Goal: Task Accomplishment & Management: Manage account settings

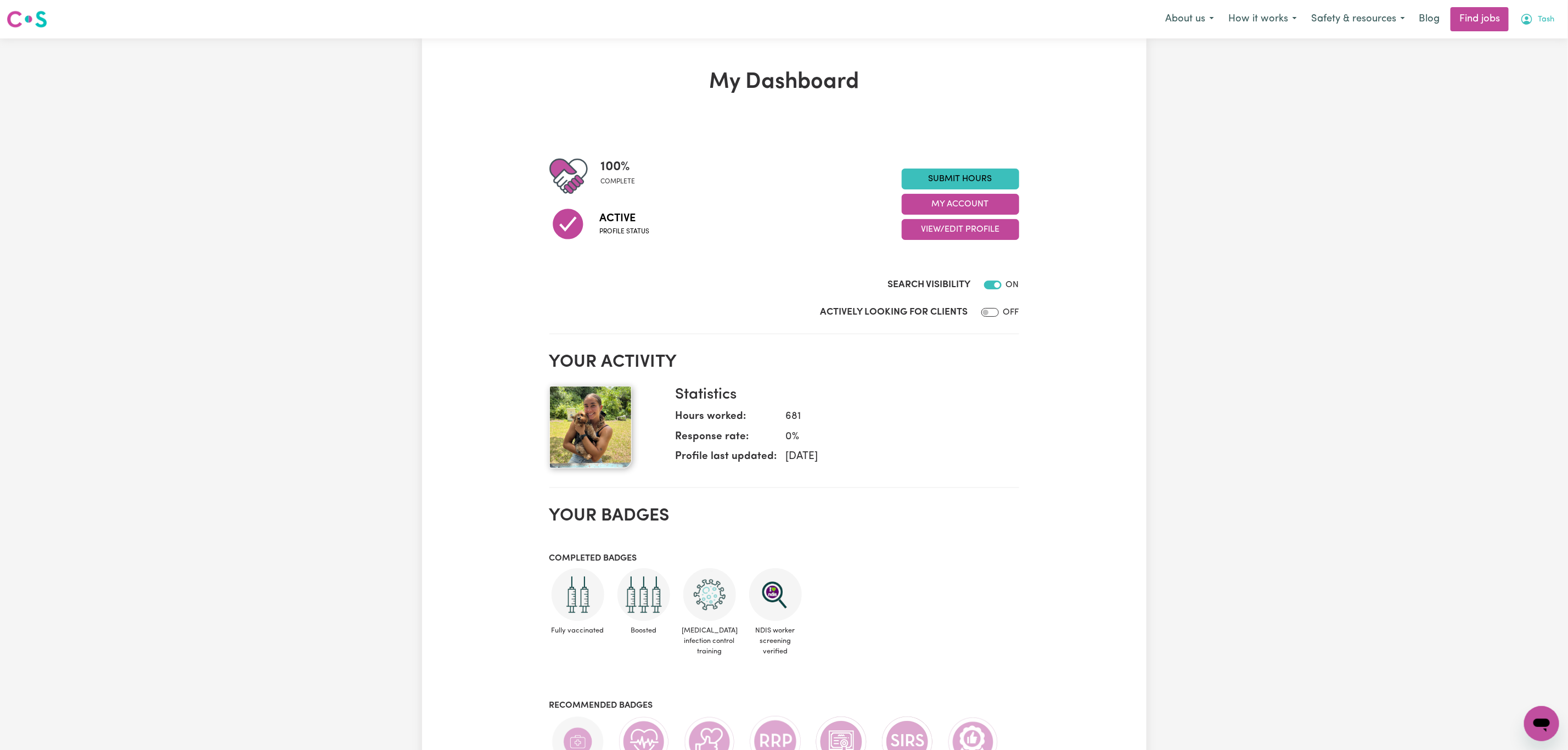
click at [1534, 23] on button "Tash" at bounding box center [1537, 20] width 48 height 23
click at [1534, 38] on link "My Account" at bounding box center [1517, 43] width 87 height 21
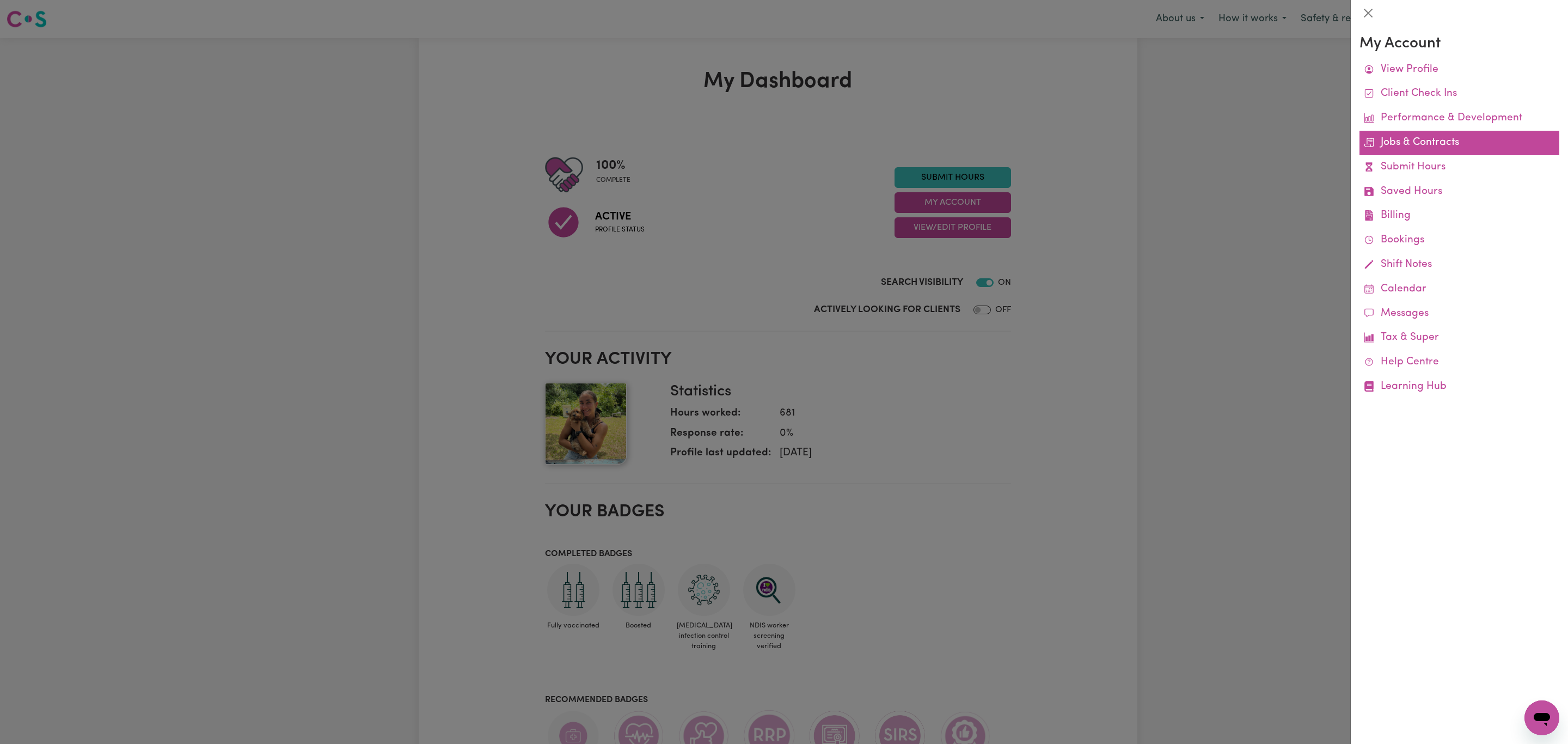
click at [1452, 151] on link "Jobs & Contracts" at bounding box center [1459, 143] width 200 height 24
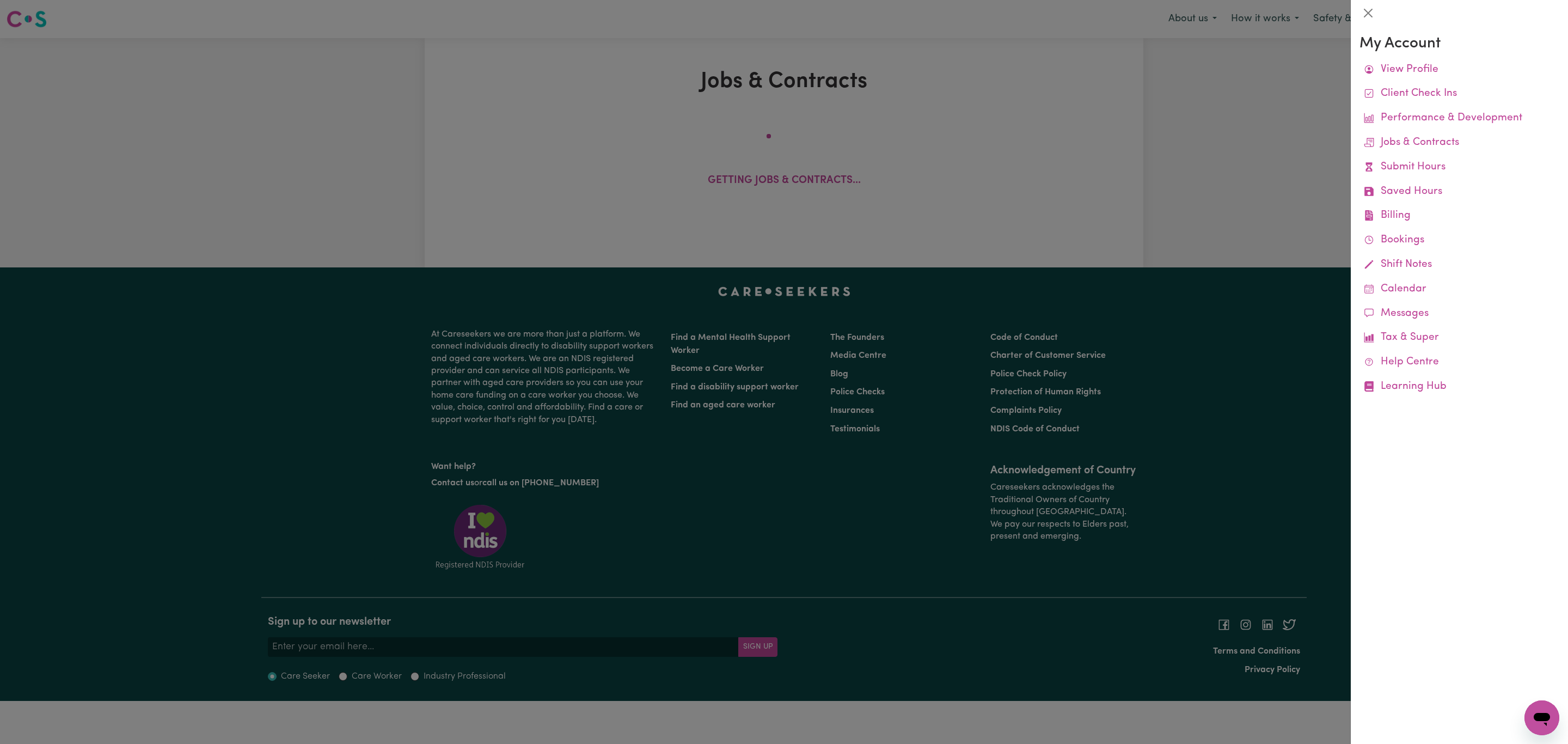
click at [786, 131] on div at bounding box center [784, 372] width 1568 height 744
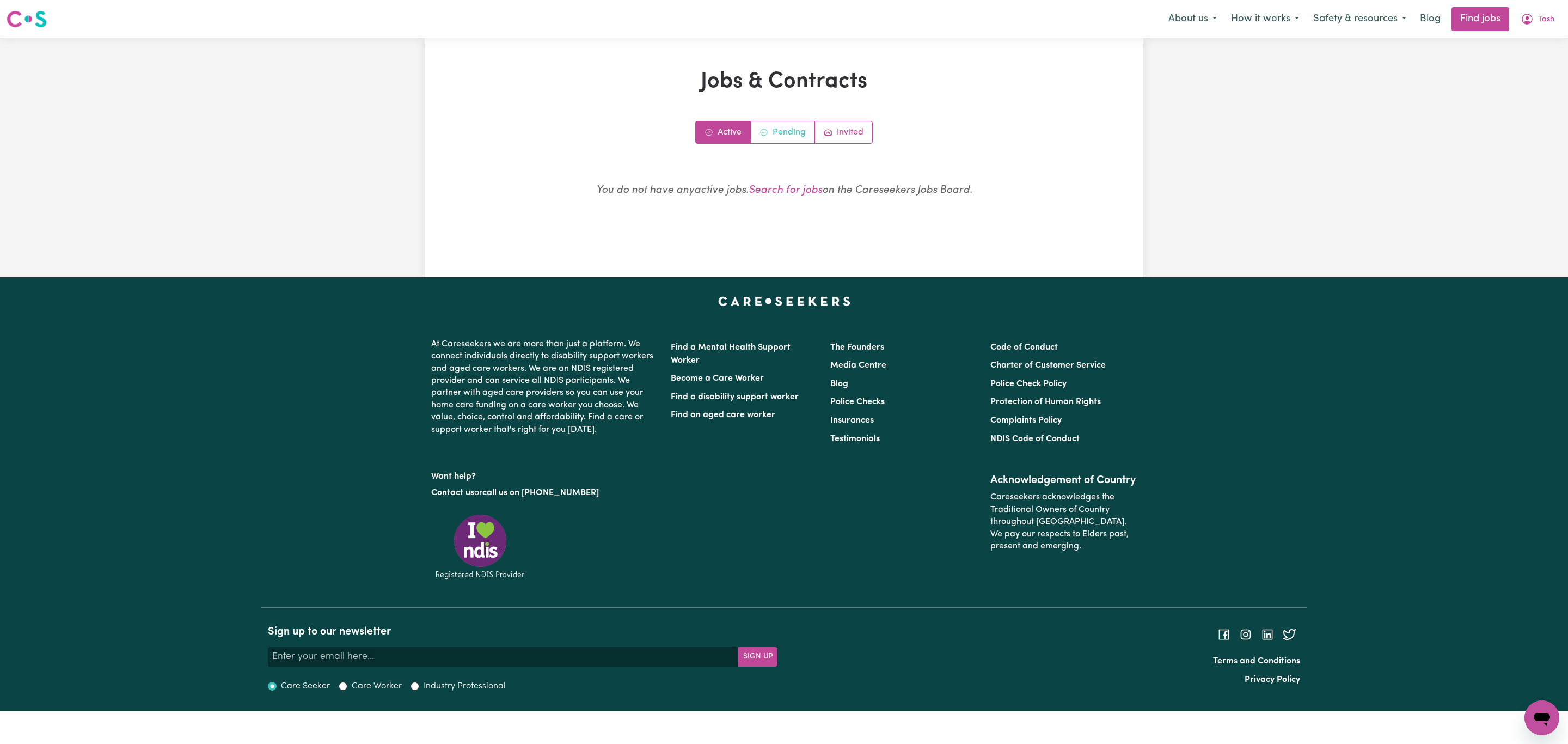
click at [793, 129] on link "Pending" at bounding box center [783, 132] width 65 height 22
click at [847, 127] on link "Invited" at bounding box center [844, 132] width 57 height 22
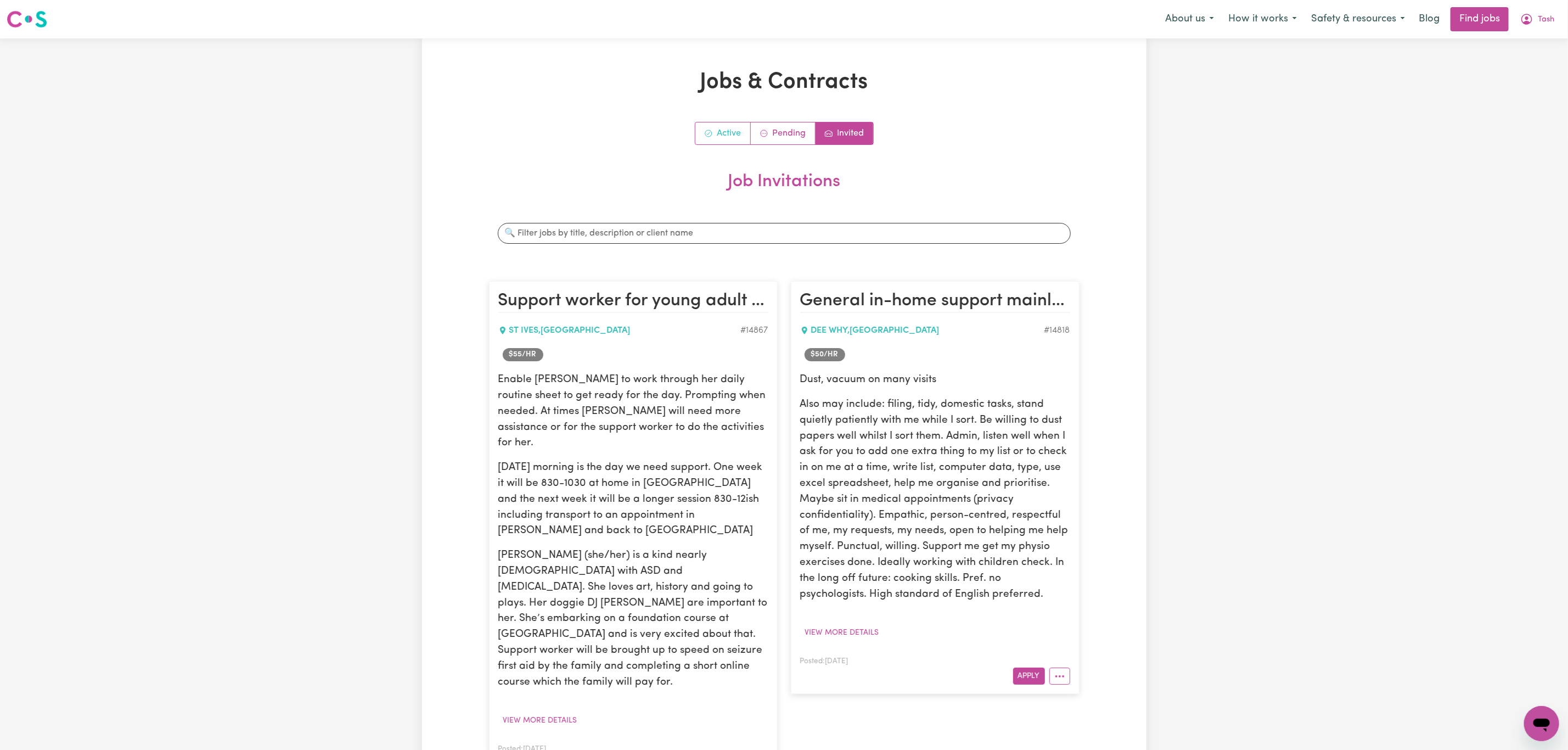
click at [725, 129] on link "Active" at bounding box center [723, 133] width 55 height 22
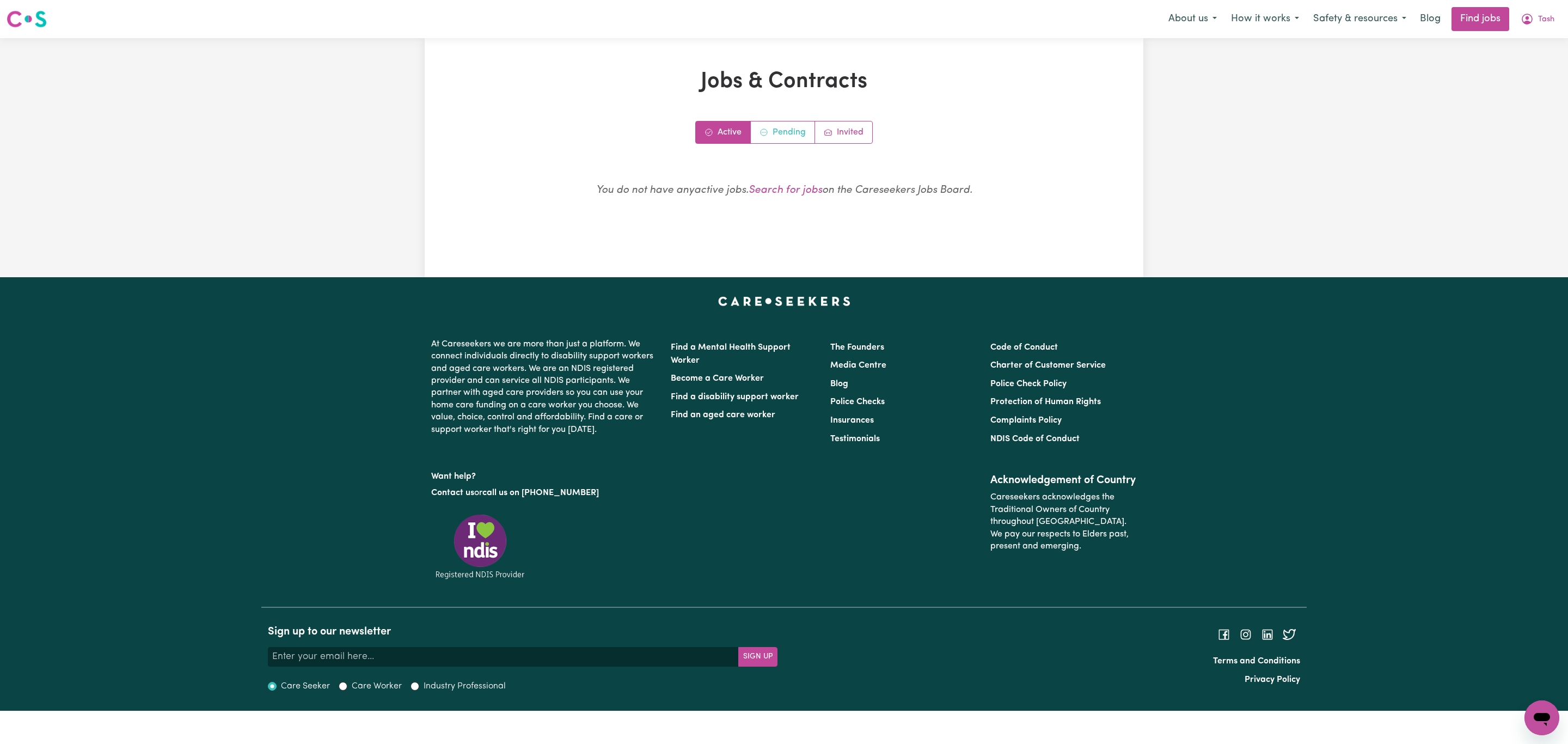
click at [794, 130] on link "Pending" at bounding box center [783, 132] width 65 height 22
click at [1536, 15] on button "Tash" at bounding box center [1538, 19] width 48 height 23
click at [1511, 65] on link "My Dashboard" at bounding box center [1517, 63] width 86 height 21
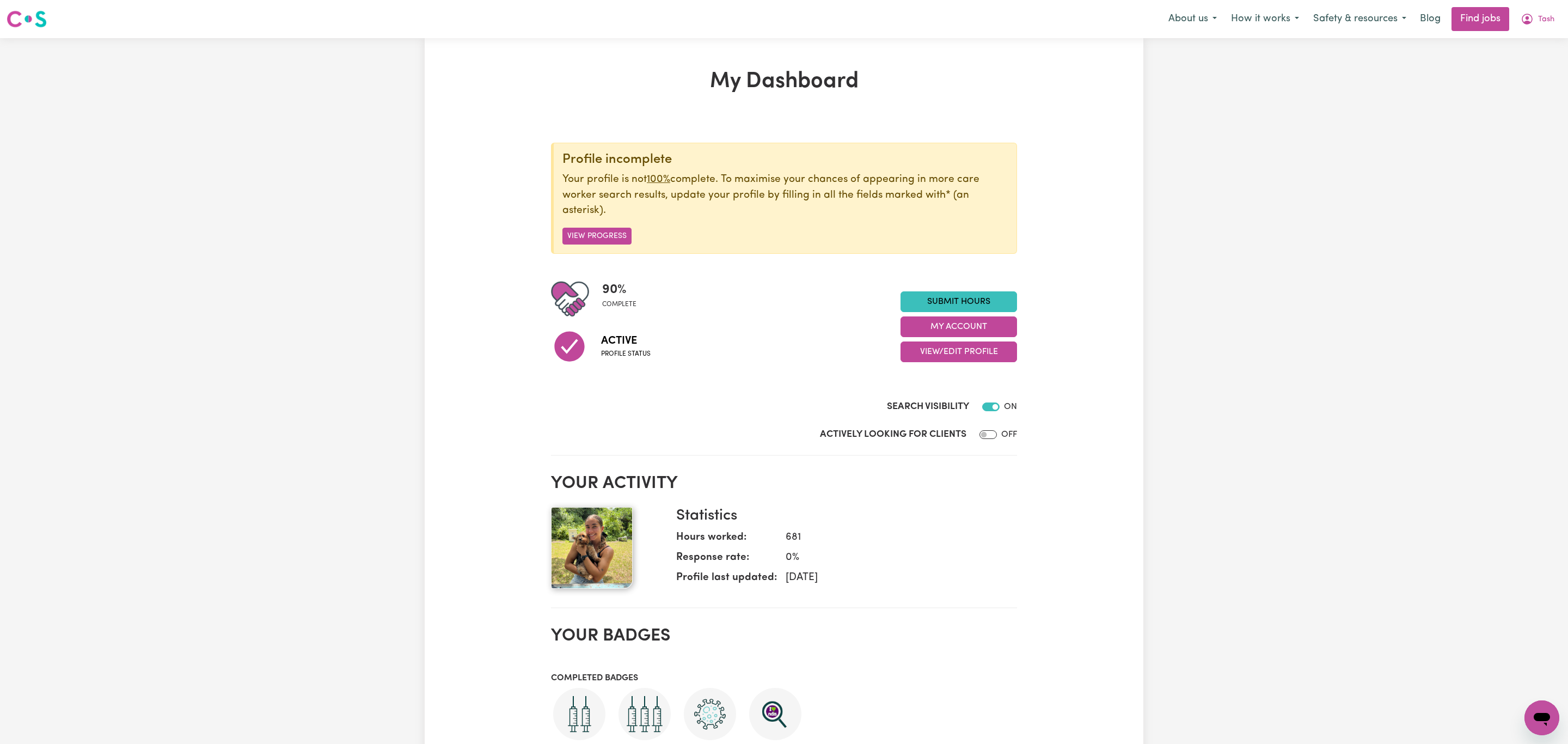
click at [1509, 80] on div "My Dashboard Profile incomplete Your profile is not 100% complete. To maximise …" at bounding box center [784, 597] width 1568 height 1117
click at [1529, 26] on button "Tash" at bounding box center [1525, 19] width 48 height 23
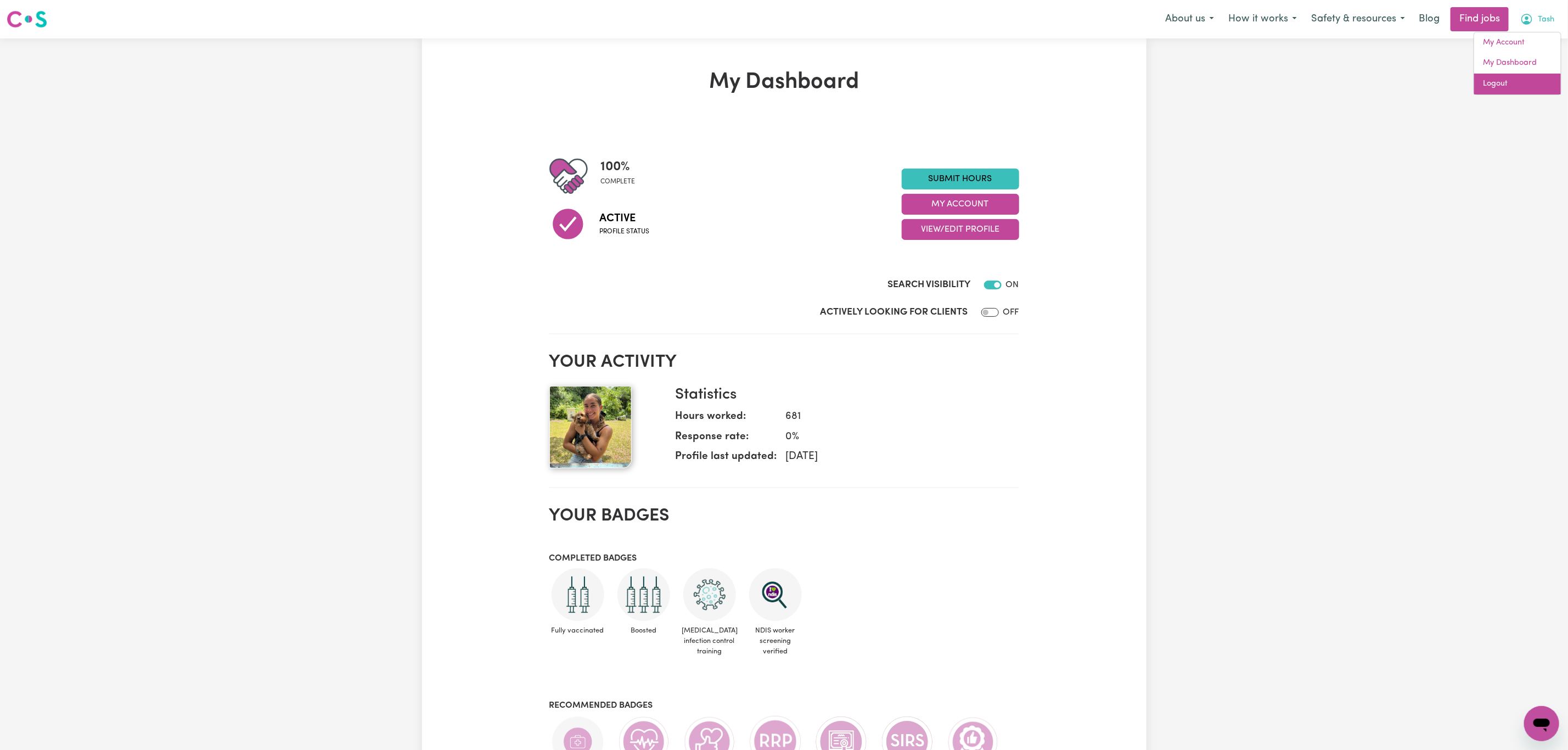
click at [1526, 77] on link "Logout" at bounding box center [1517, 84] width 87 height 21
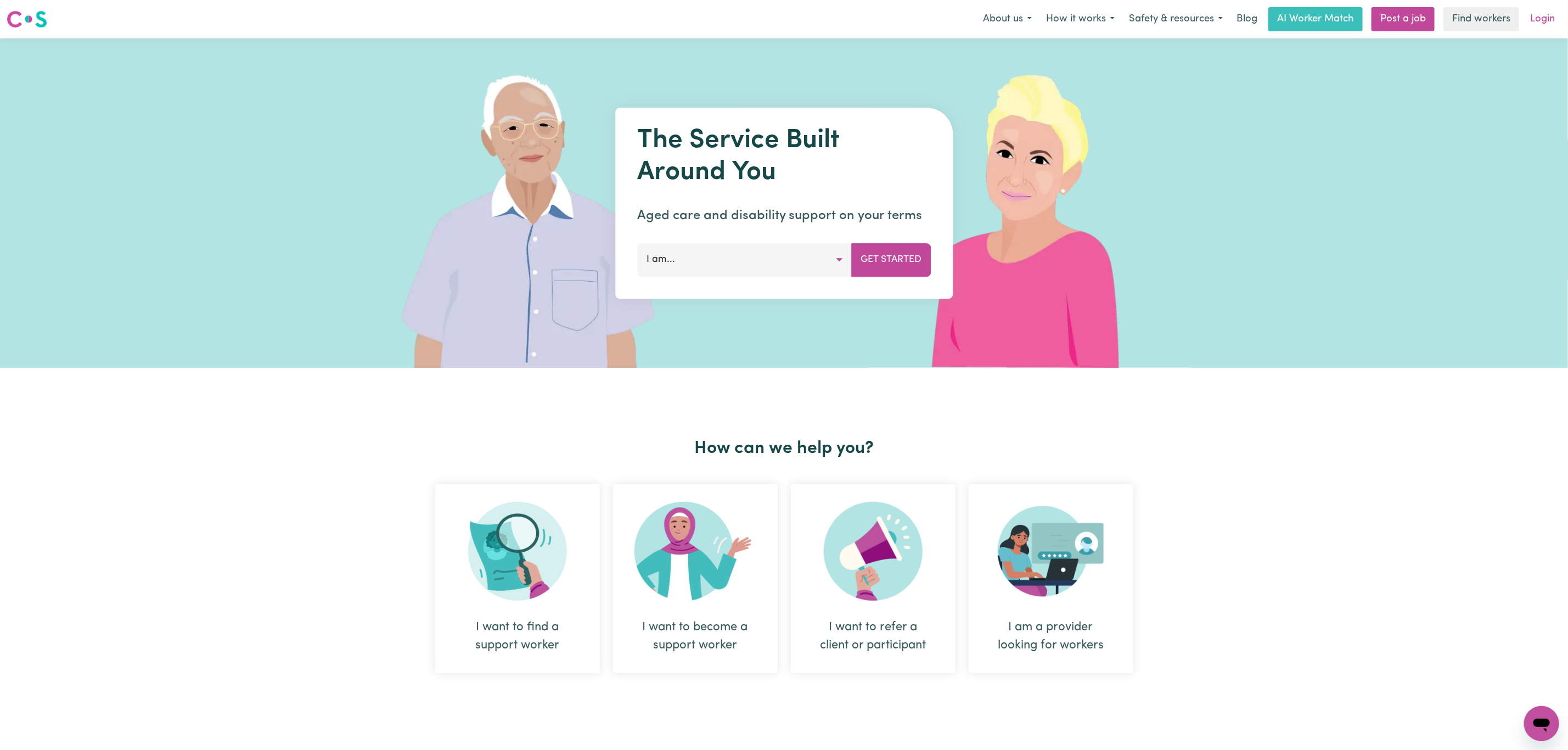
click at [1542, 17] on link "Login" at bounding box center [1543, 19] width 38 height 24
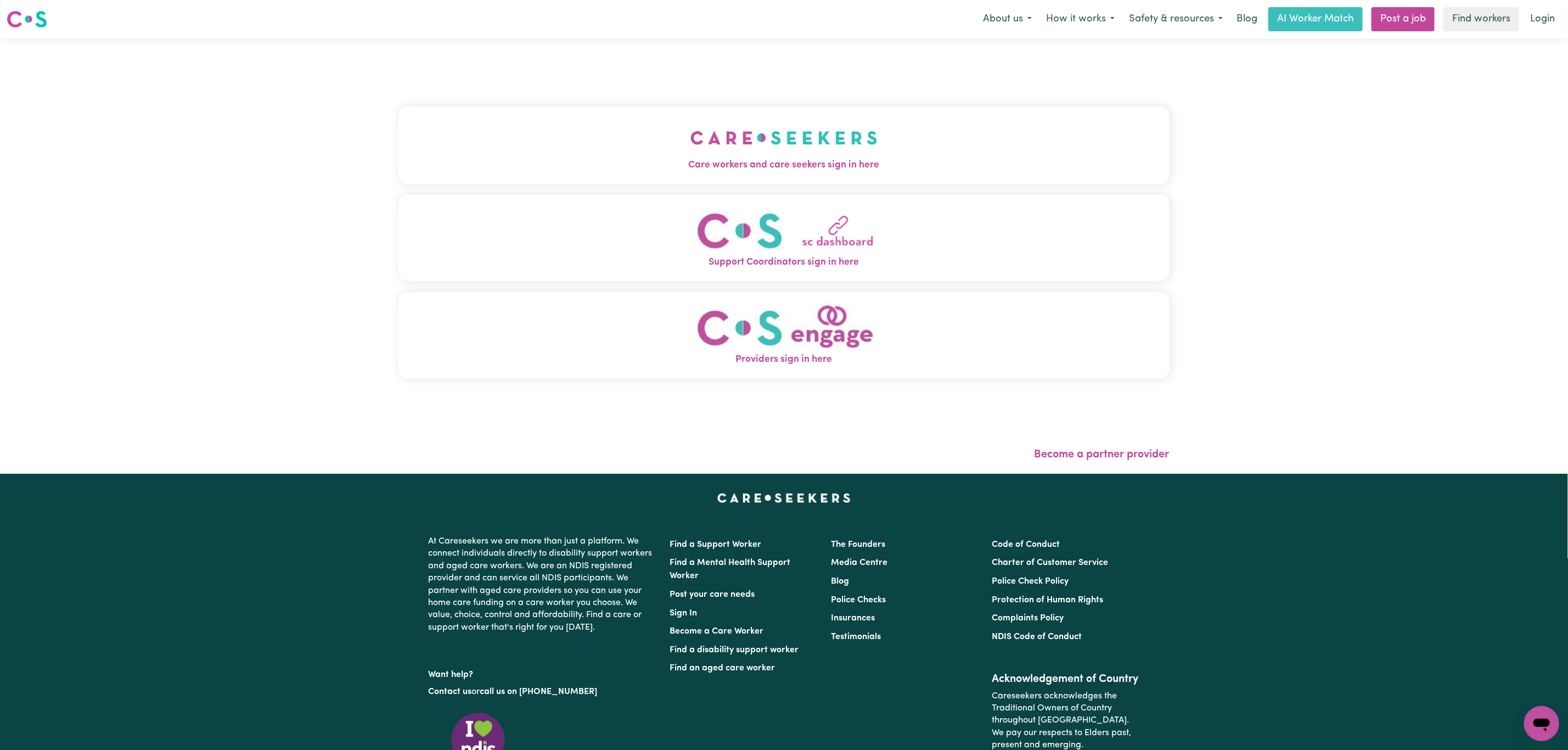
click at [567, 128] on button "Care workers and care seekers sign in here" at bounding box center [784, 145] width 771 height 77
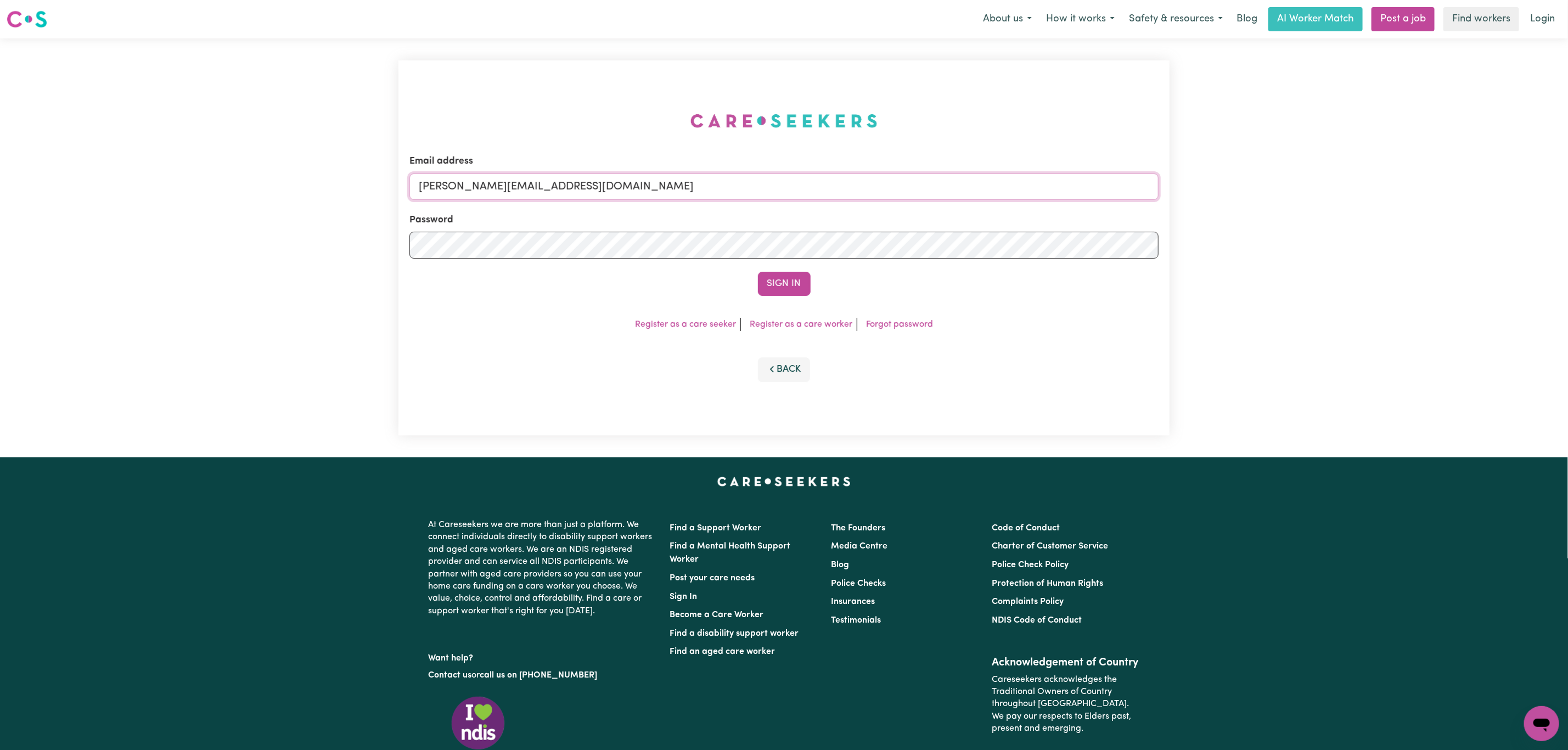
click at [549, 196] on input "mikayla+engage@careseekers.com.au" at bounding box center [784, 187] width 749 height 26
drag, startPoint x: 478, startPoint y: 195, endPoint x: 916, endPoint y: 195, distance: 438.0
click at [916, 195] on input "superuser~mikayla@careseekers.com.au" at bounding box center [784, 187] width 749 height 26
type input "superuser~TrentCLASS@careseekers.com.au"
click at [811, 282] on div "Sign In" at bounding box center [784, 284] width 749 height 24
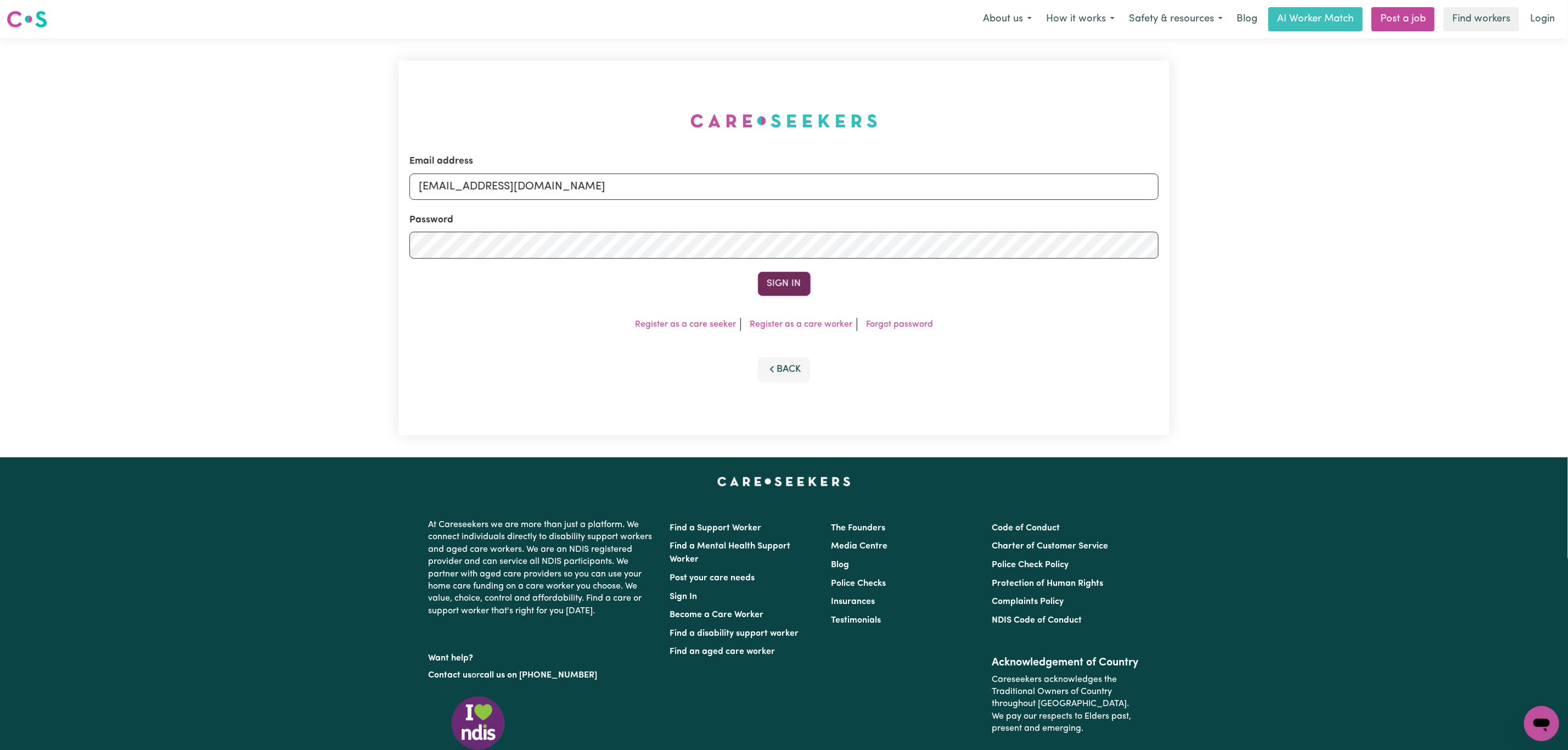
click at [801, 282] on button "Sign In" at bounding box center [784, 284] width 53 height 24
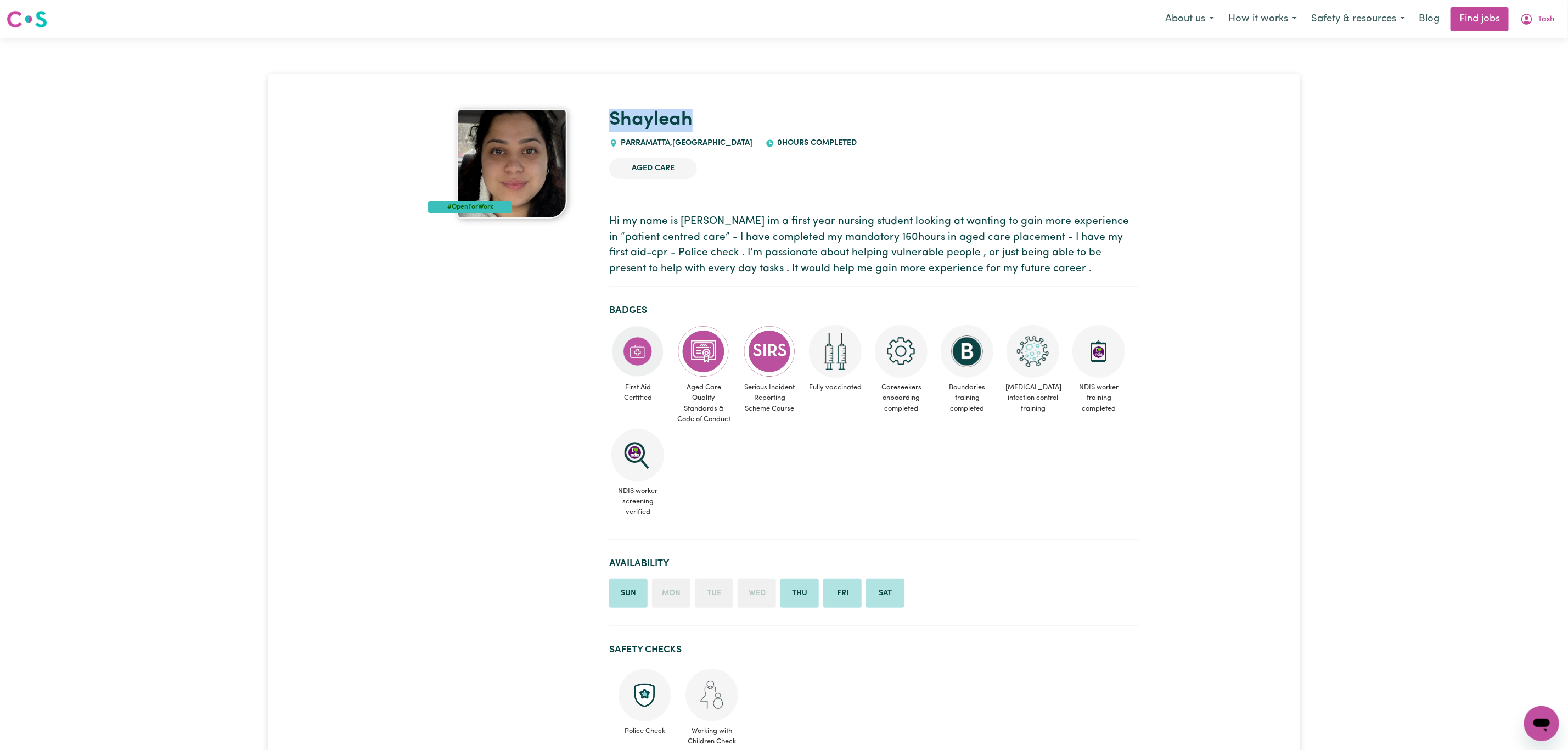
drag, startPoint x: 713, startPoint y: 112, endPoint x: 606, endPoint y: 121, distance: 107.4
copy link "Shayleah"
